Goal: Task Accomplishment & Management: Manage account settings

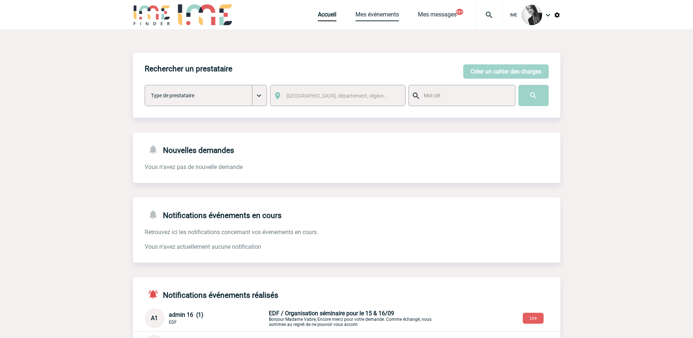
click at [381, 16] on link "Mes événements" at bounding box center [376, 16] width 43 height 10
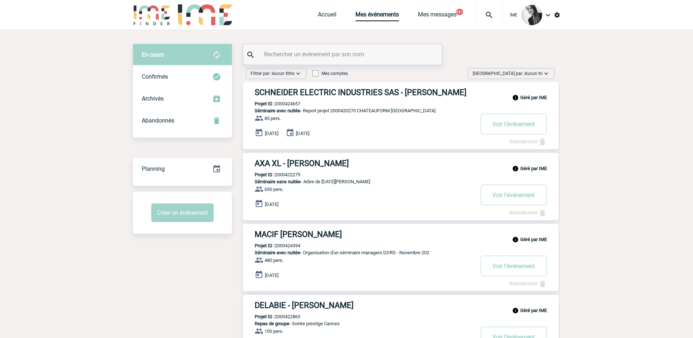
click at [529, 75] on span "Aucun tri" at bounding box center [534, 73] width 18 height 5
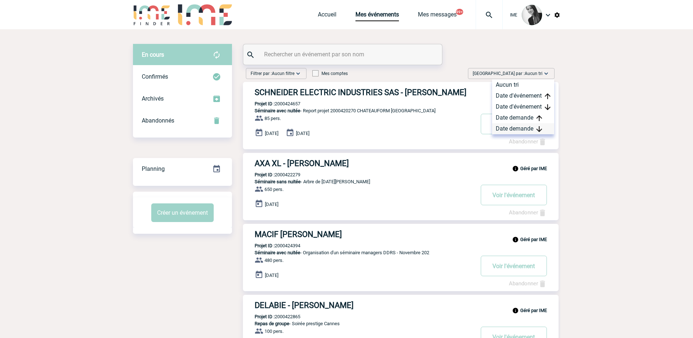
click at [525, 126] on div "Date demande" at bounding box center [523, 128] width 62 height 11
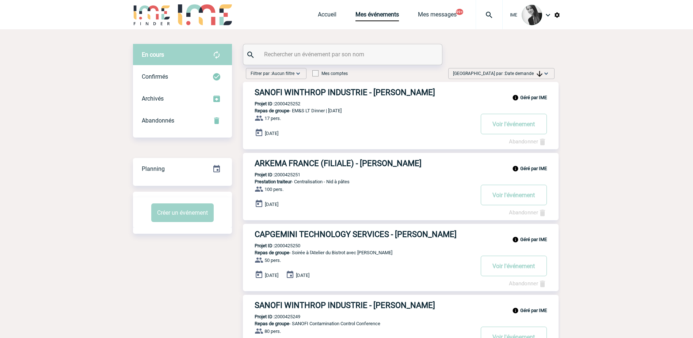
drag, startPoint x: 519, startPoint y: 168, endPoint x: 549, endPoint y: 170, distance: 29.6
click at [549, 170] on div "Géré par IME ARKEMA FRANCE (FILIALE) - Sandrine GIRON Projet ID : 2000425251 Pr…" at bounding box center [401, 186] width 316 height 67
drag, startPoint x: 549, startPoint y: 170, endPoint x: 591, endPoint y: 168, distance: 42.8
click at [535, 71] on span "Trier par : Date demande" at bounding box center [497, 73] width 89 height 7
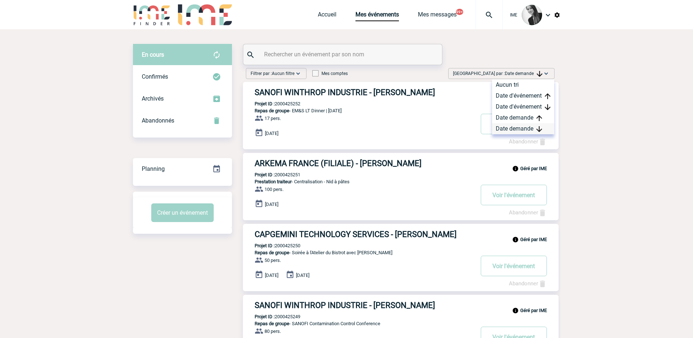
click at [504, 127] on div "Date demande" at bounding box center [523, 128] width 62 height 11
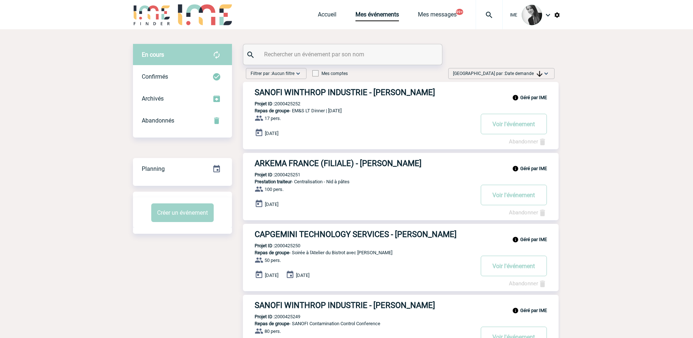
click at [523, 70] on span "Trier par : Date demande" at bounding box center [497, 73] width 89 height 7
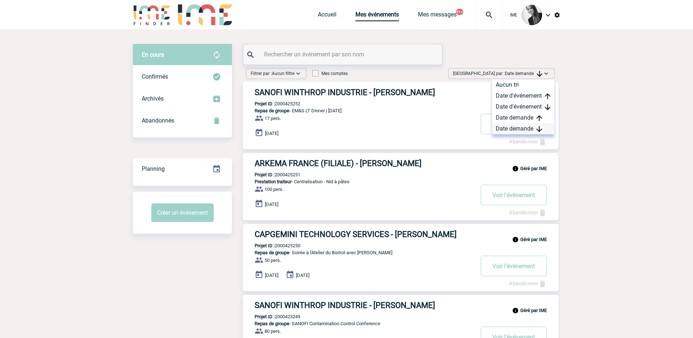
click at [512, 128] on div "Date demande" at bounding box center [523, 128] width 62 height 11
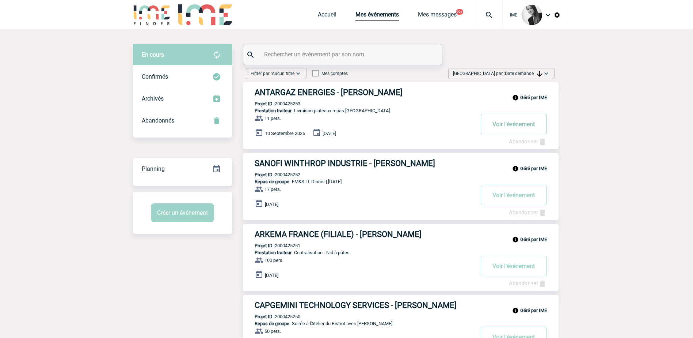
click at [497, 123] on button "Voir l'événement" at bounding box center [514, 124] width 66 height 20
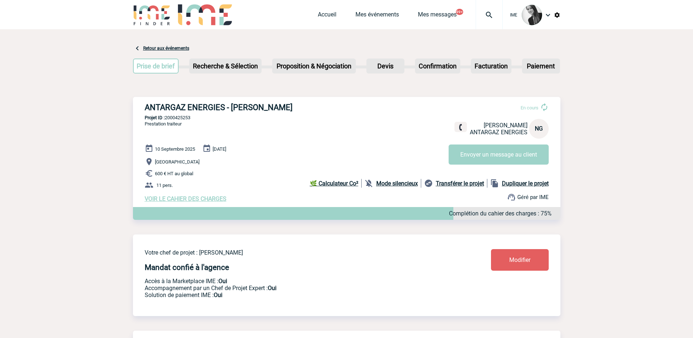
click at [507, 142] on div "En cours [PERSON_NAME] ANTARGAZ ENERGIES NG Envoyer un message au client" at bounding box center [502, 131] width 106 height 68
click at [500, 151] on button "Envoyer un message au client" at bounding box center [499, 154] width 100 height 20
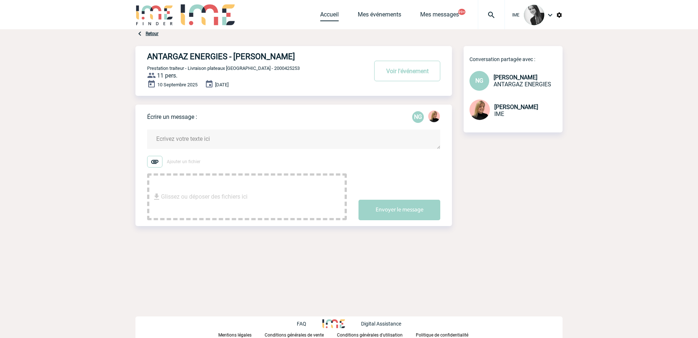
click at [330, 11] on link "Accueil" at bounding box center [329, 16] width 19 height 10
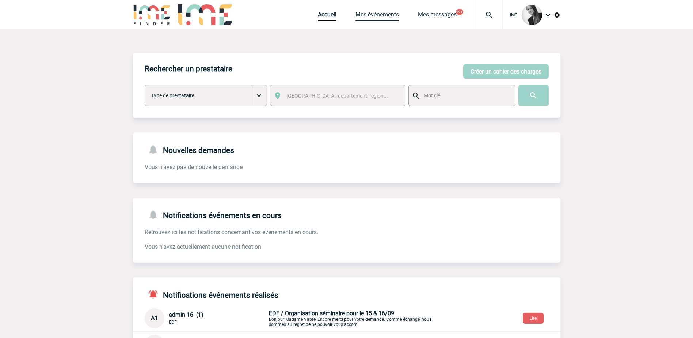
click at [371, 15] on link "Mes événements" at bounding box center [376, 16] width 43 height 10
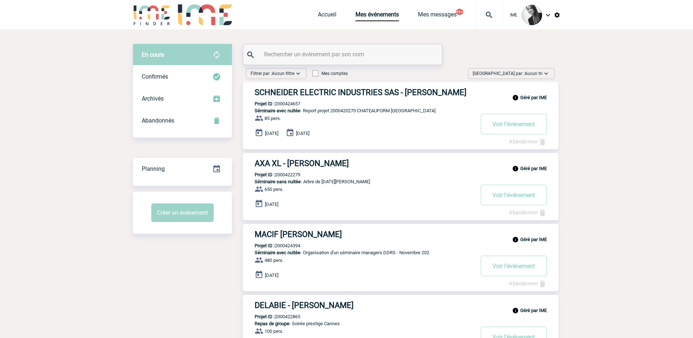
drag, startPoint x: 531, startPoint y: 72, endPoint x: 528, endPoint y: 76, distance: 4.5
click at [529, 75] on span "Aucun tri" at bounding box center [534, 73] width 18 height 5
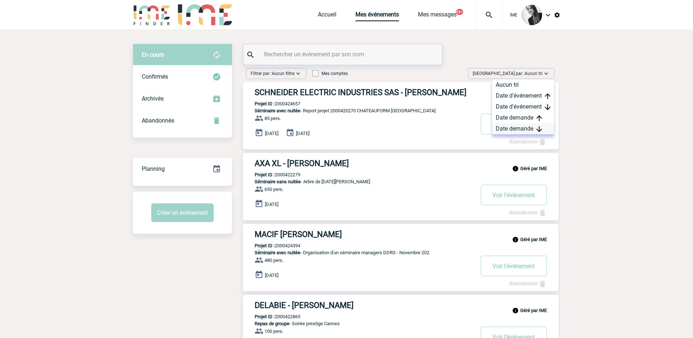
click at [521, 126] on div "Date demande" at bounding box center [523, 128] width 62 height 11
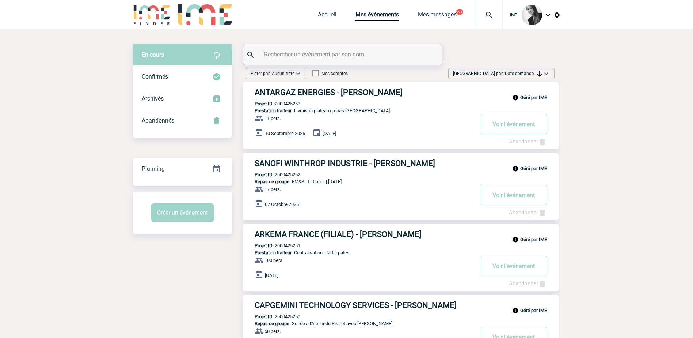
click at [535, 72] on span "Date demande" at bounding box center [524, 73] width 38 height 5
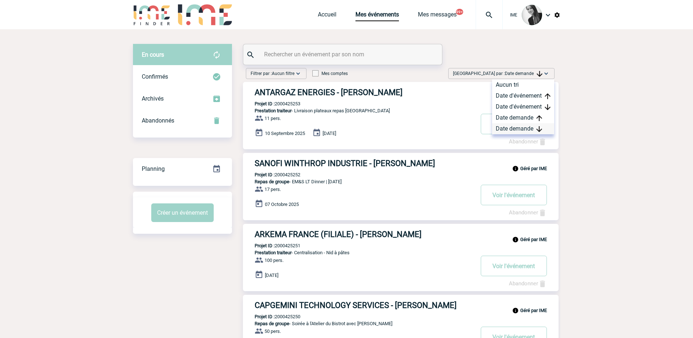
click at [516, 131] on div "Date demande" at bounding box center [523, 128] width 62 height 11
